Goal: Find specific page/section: Find specific page/section

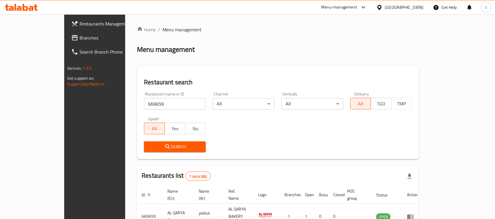
click at [389, 7] on div "United Arab Emirates" at bounding box center [404, 7] width 39 height 6
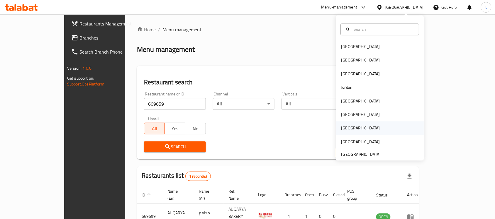
click at [354, 128] on div "[GEOGRAPHIC_DATA]" at bounding box center [380, 128] width 88 height 13
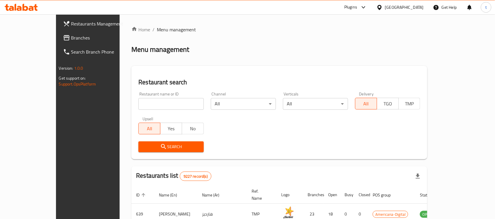
click at [71, 38] on span "Branches" at bounding box center [102, 37] width 63 height 7
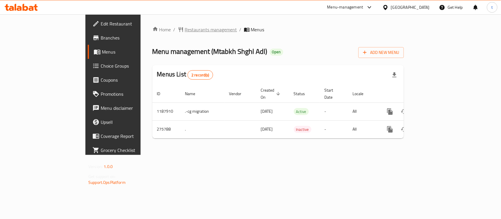
click at [185, 33] on span "Restaurants management" at bounding box center [211, 29] width 52 height 7
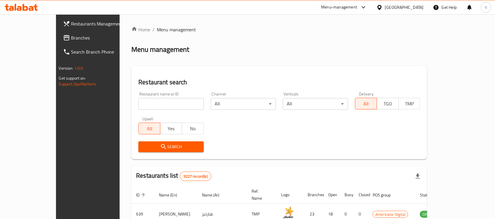
click at [144, 102] on input "search" at bounding box center [170, 104] width 65 height 12
paste input "627989"
type input "627989"
click button "Search" at bounding box center [170, 147] width 65 height 11
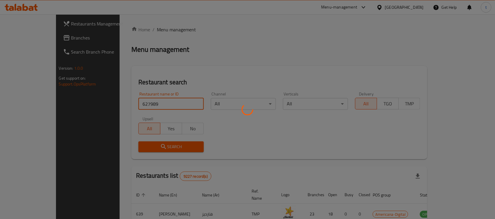
click button "Search" at bounding box center [170, 147] width 65 height 11
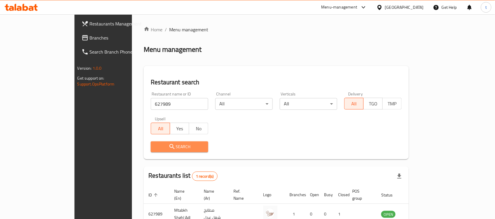
click at [151, 151] on button "Search" at bounding box center [180, 147] width 58 height 11
click at [169, 146] on icon "submit" at bounding box center [172, 146] width 7 height 7
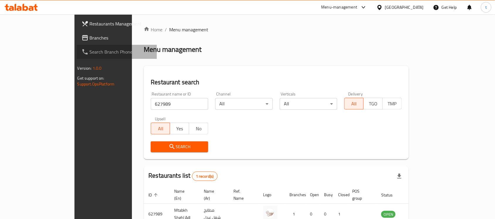
click at [77, 46] on link "Search Branch Phone" at bounding box center [117, 52] width 80 height 14
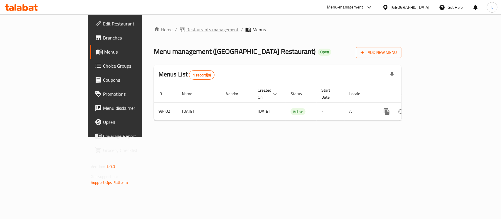
click at [180, 31] on icon "breadcrumb" at bounding box center [182, 29] width 4 height 5
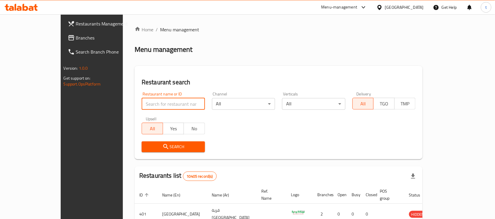
click at [142, 106] on input "search" at bounding box center [173, 104] width 63 height 12
paste input "602302"
type input "602302"
click at [163, 148] on icon "submit" at bounding box center [166, 146] width 7 height 7
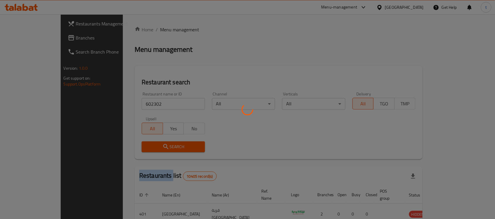
click at [135, 148] on div at bounding box center [247, 109] width 495 height 219
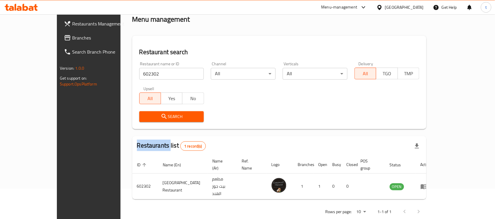
scroll to position [31, 0]
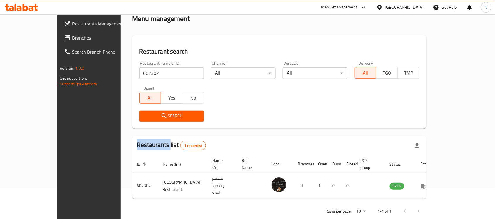
click at [156, 117] on span "Search" at bounding box center [171, 116] width 55 height 7
